Goal: Task Accomplishment & Management: Manage account settings

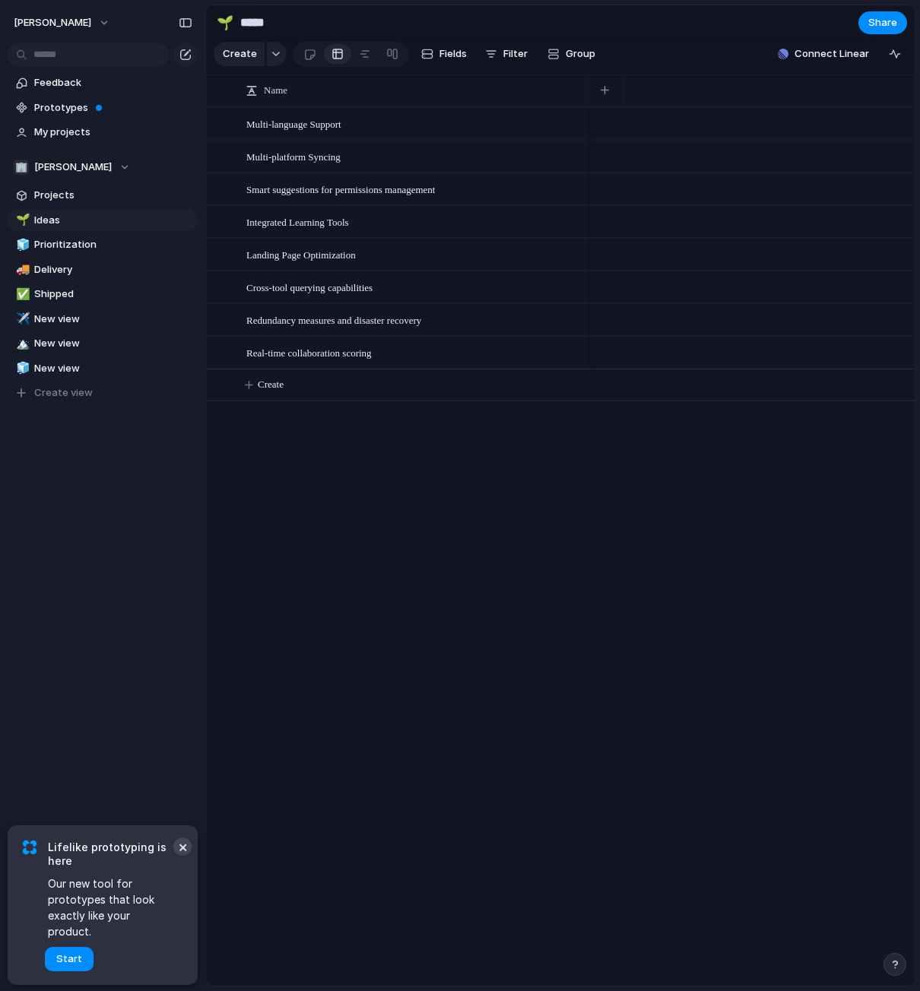
click at [186, 856] on button "×" at bounding box center [182, 846] width 18 height 18
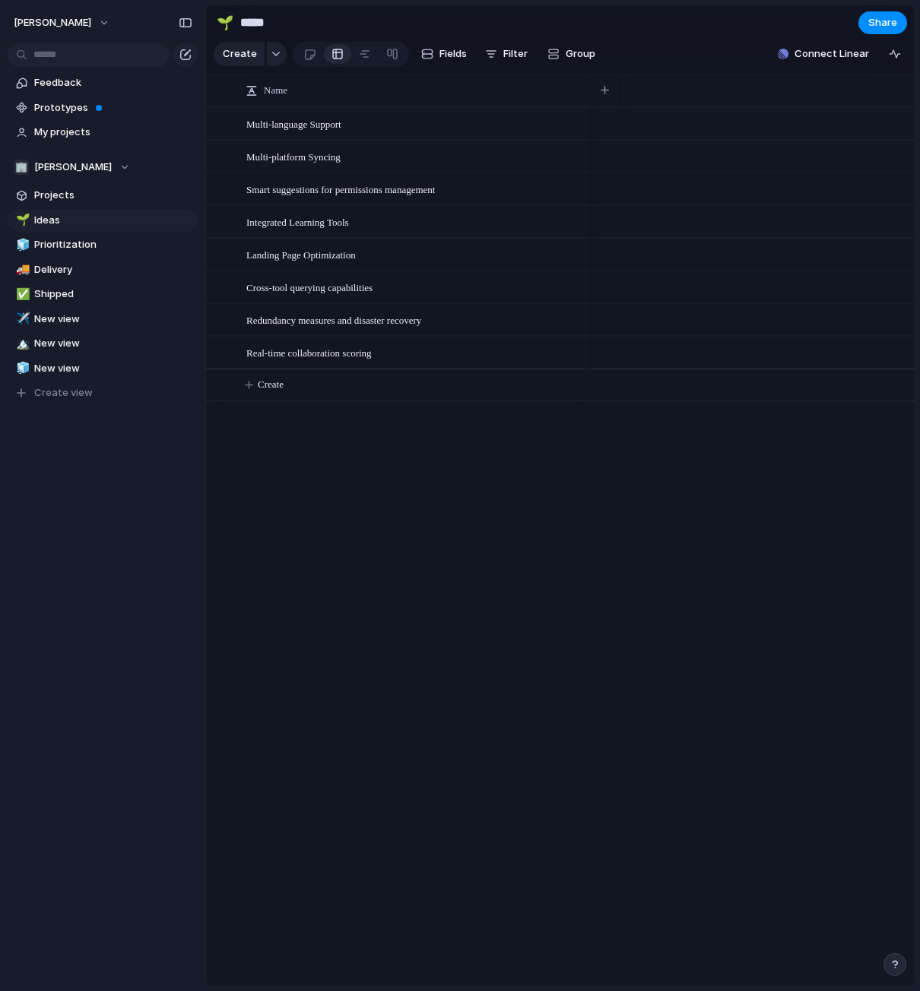
click at [889, 957] on button "button" at bounding box center [894, 964] width 23 height 23
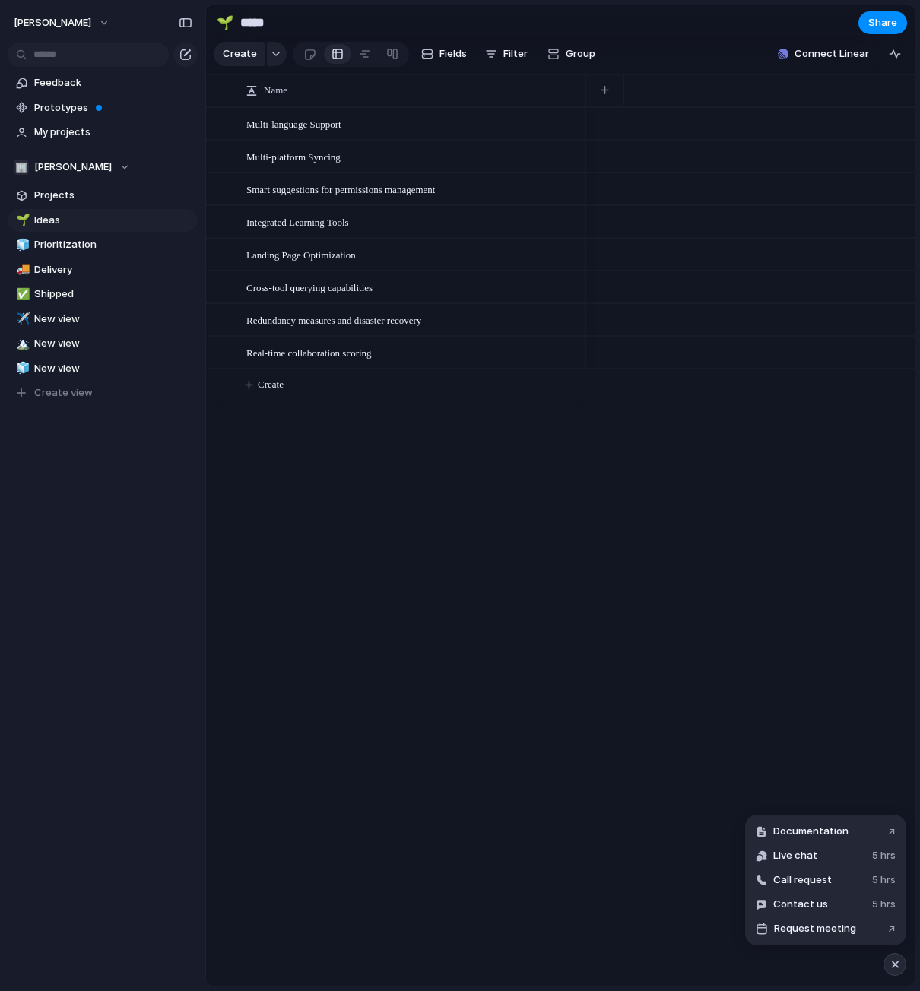
click at [449, 731] on div "Multi-language Support Multi-platform Syncing Smart suggestions for permissions…" at bounding box center [560, 546] width 708 height 878
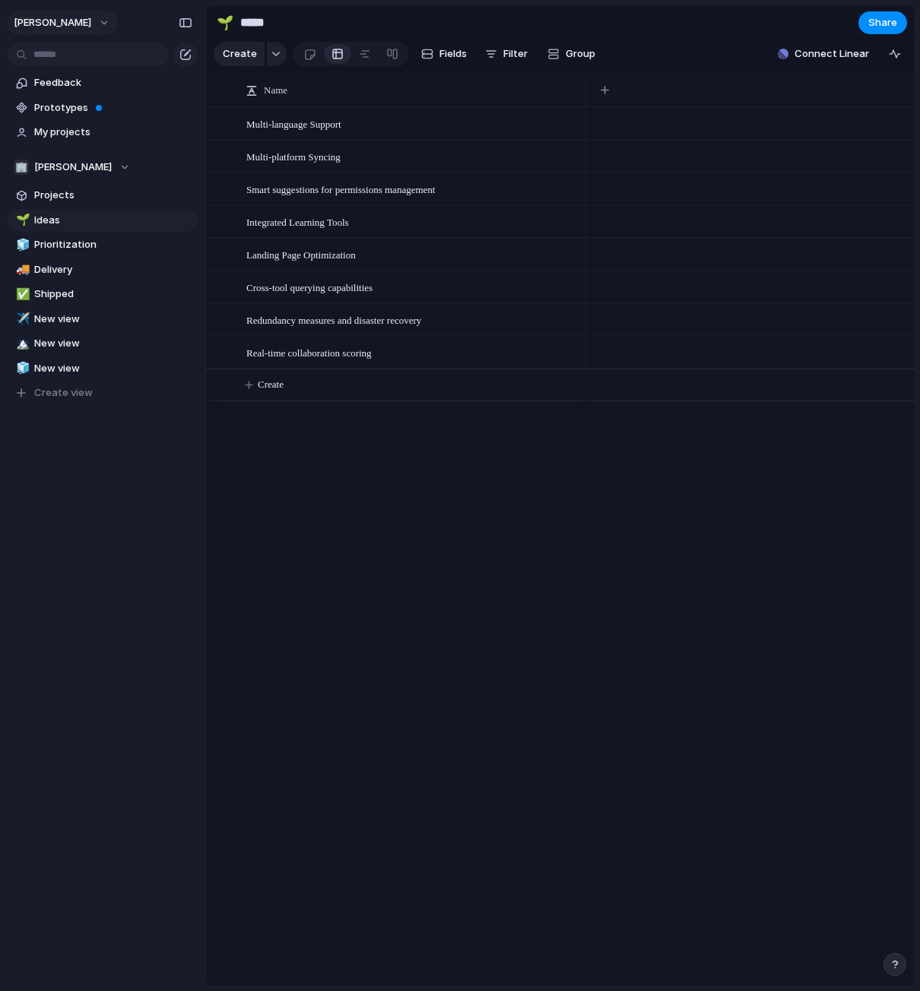
click at [68, 20] on span "[PERSON_NAME]" at bounding box center [53, 22] width 78 height 15
click at [78, 126] on li "Sign out" at bounding box center [74, 130] width 126 height 24
